Goal: Transaction & Acquisition: Purchase product/service

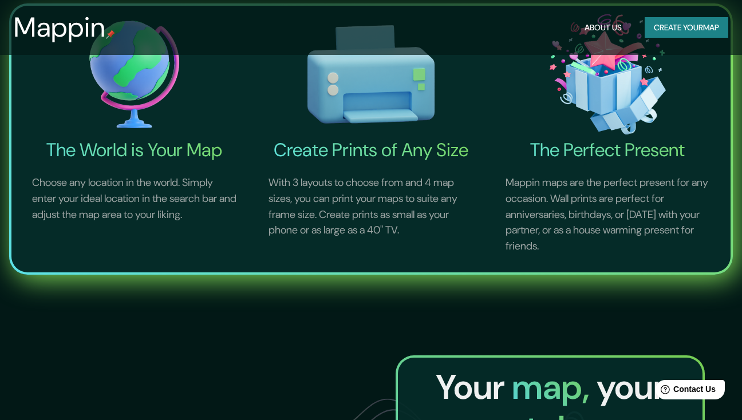
scroll to position [473, 0]
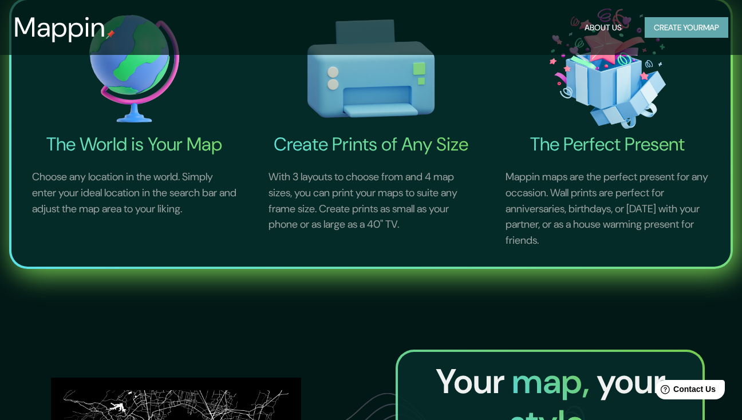
click at [690, 29] on button "Create your map" at bounding box center [687, 27] width 84 height 21
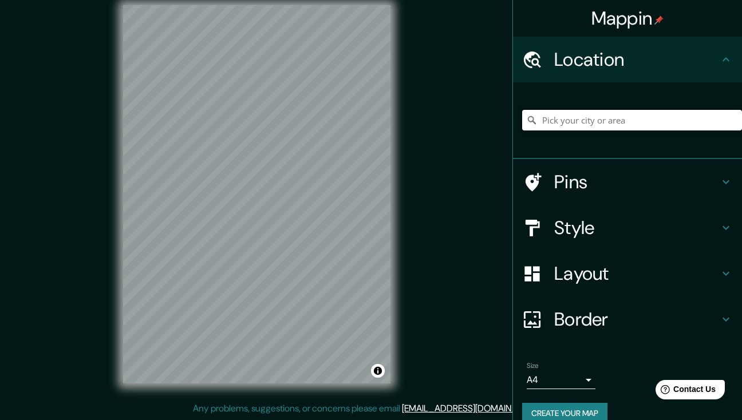
click at [602, 117] on input "Pick your city or area" at bounding box center [632, 120] width 220 height 21
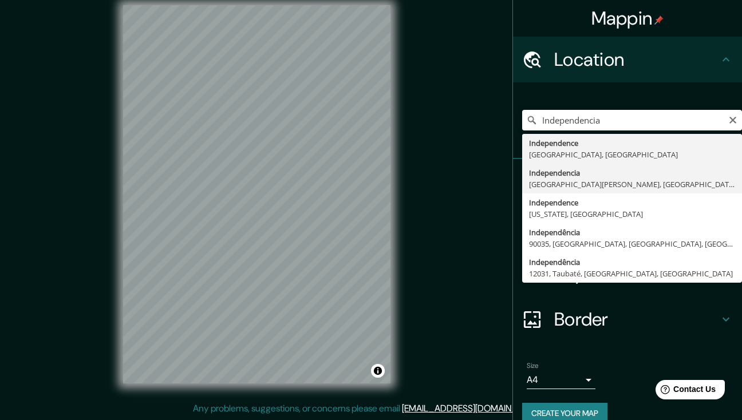
drag, startPoint x: 631, startPoint y: 128, endPoint x: 615, endPoint y: 184, distance: 58.9
type input "Independencia, [GEOGRAPHIC_DATA][PERSON_NAME], [GEOGRAPHIC_DATA]"
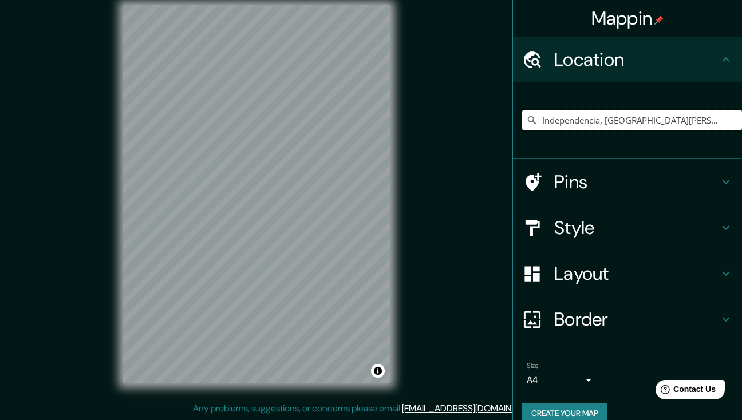
scroll to position [0, 0]
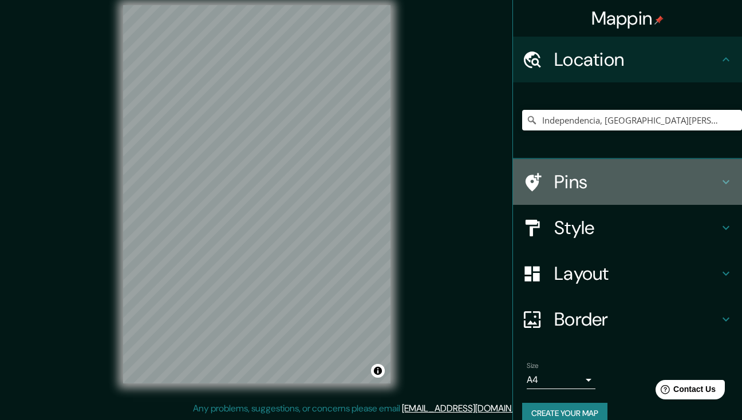
click at [580, 187] on h4 "Pins" at bounding box center [636, 182] width 165 height 23
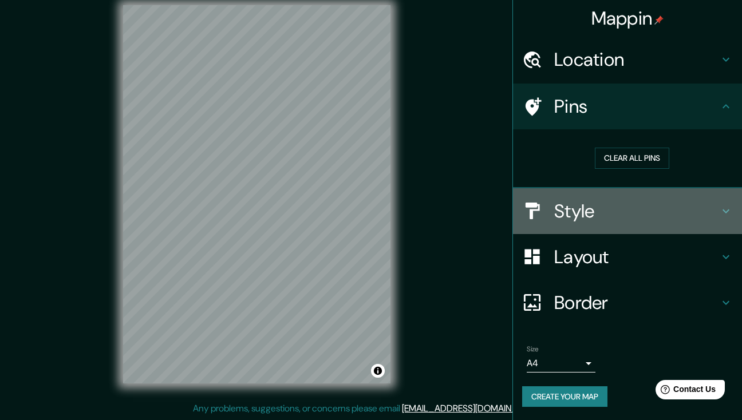
click at [590, 208] on h4 "Style" at bounding box center [636, 211] width 165 height 23
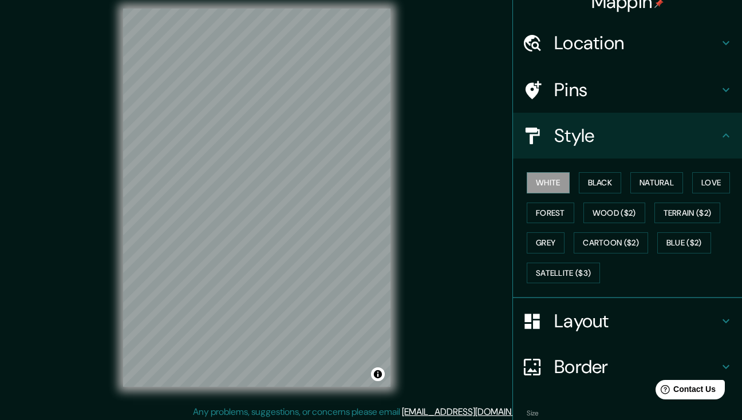
scroll to position [10, 0]
click at [664, 175] on button "Natural" at bounding box center [656, 182] width 53 height 21
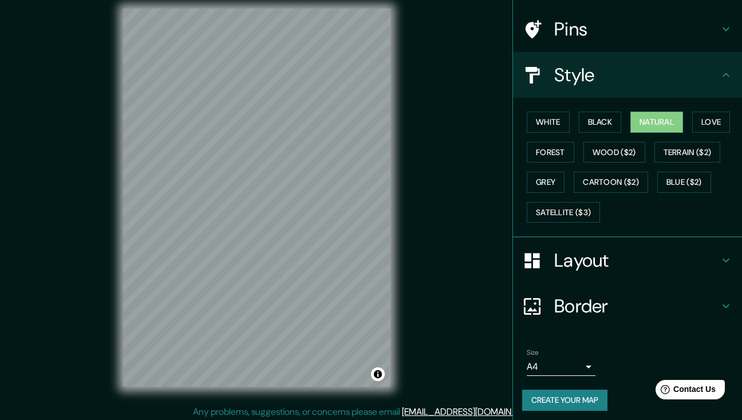
click at [582, 262] on h4 "Layout" at bounding box center [636, 260] width 165 height 23
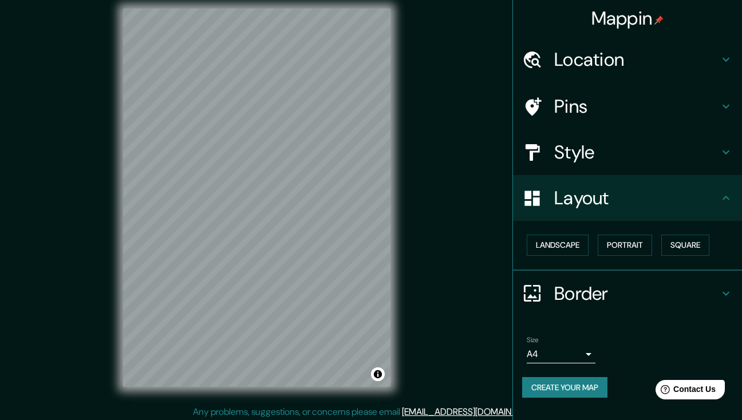
scroll to position [0, 0]
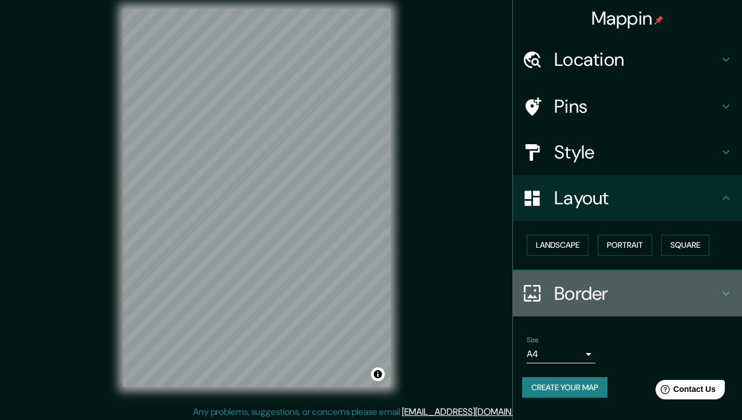
click at [562, 289] on h4 "Border" at bounding box center [636, 293] width 165 height 23
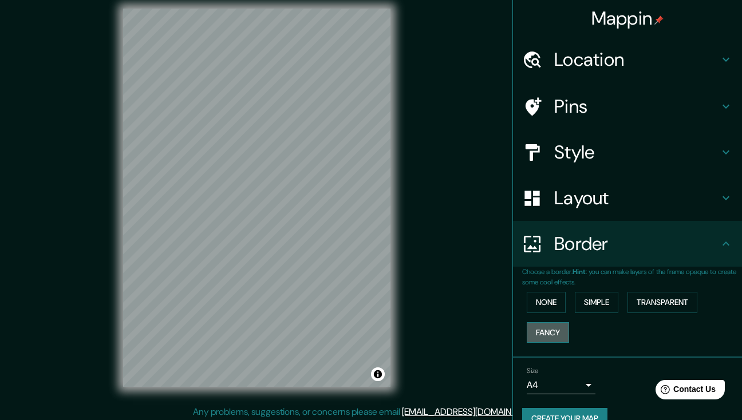
click at [545, 327] on button "Fancy" at bounding box center [548, 332] width 42 height 21
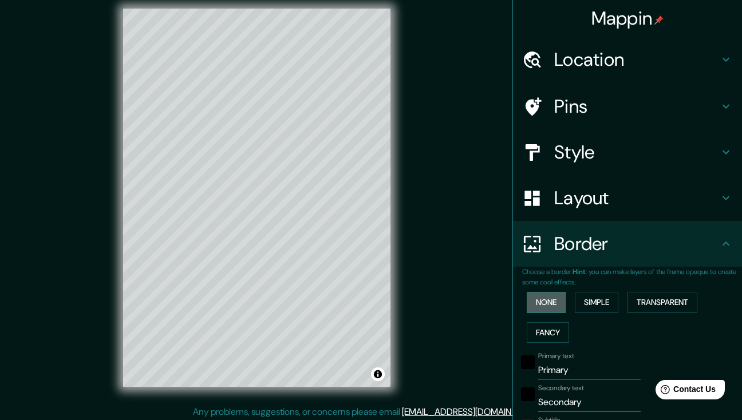
click at [546, 301] on button "None" at bounding box center [546, 302] width 39 height 21
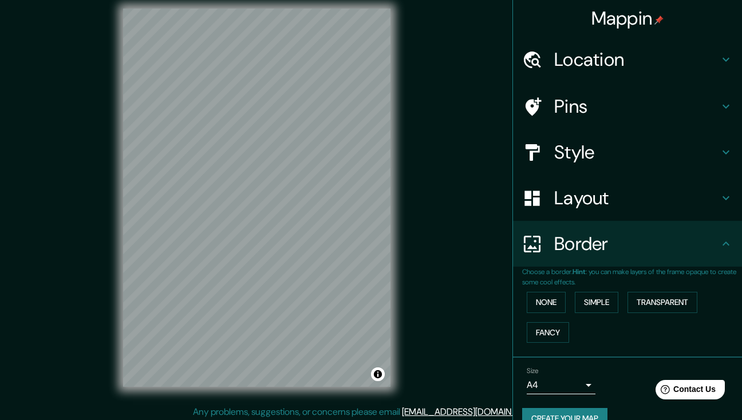
click at [567, 246] on h4 "Border" at bounding box center [636, 243] width 165 height 23
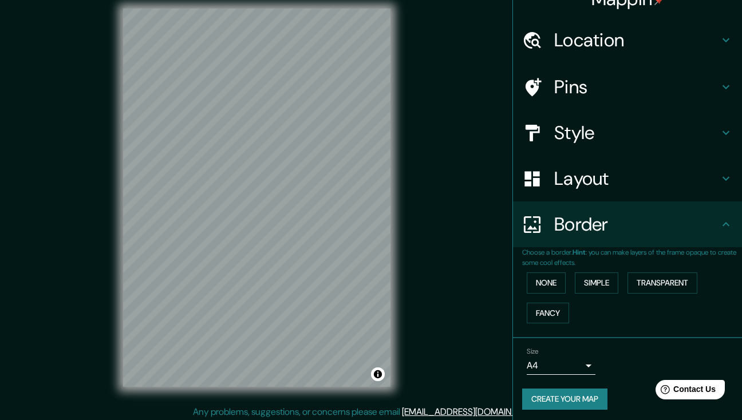
scroll to position [19, 0]
click at [563, 396] on button "Create your map" at bounding box center [564, 399] width 85 height 21
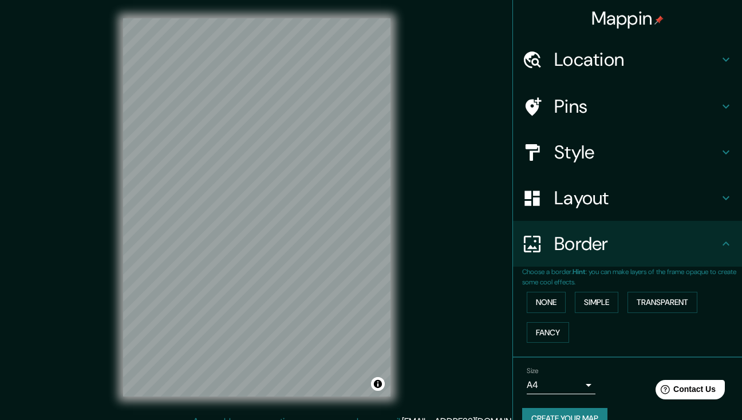
scroll to position [0, 0]
